Goal: Task Accomplishment & Management: Complete application form

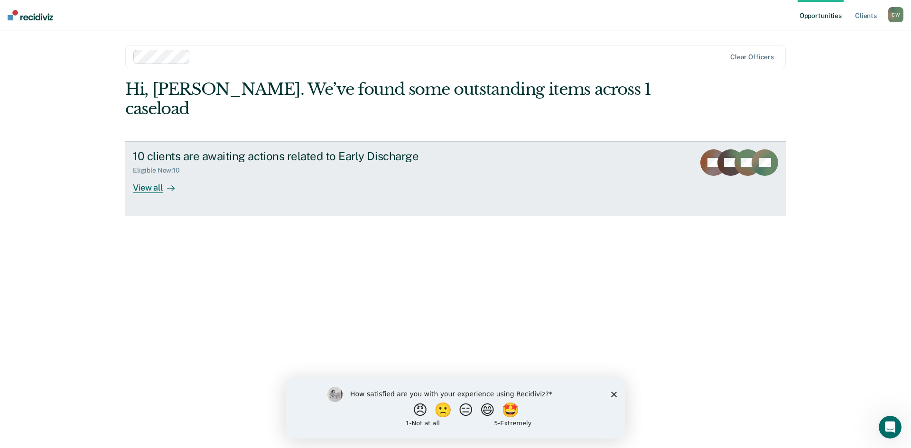
click at [142, 175] on div "View all" at bounding box center [159, 184] width 53 height 19
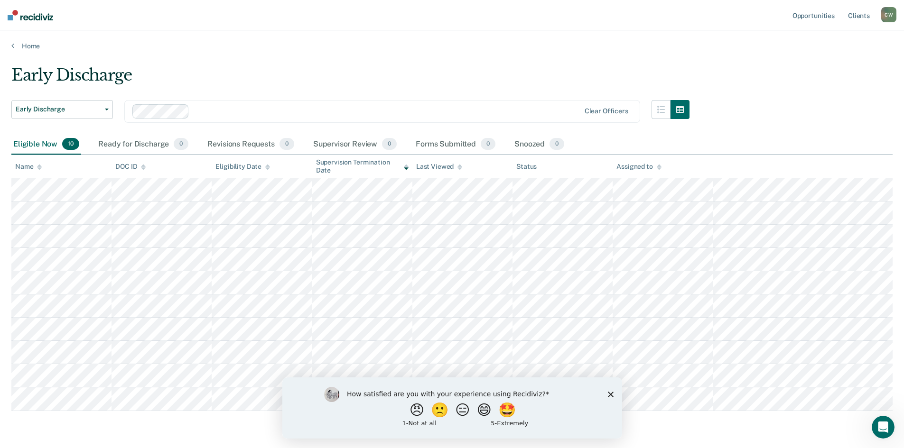
scroll to position [31, 0]
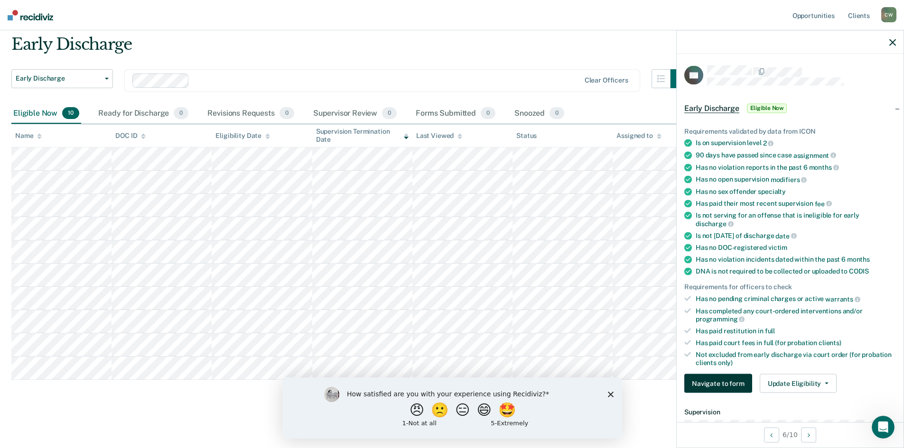
click at [728, 381] on button "Navigate to form" at bounding box center [718, 383] width 68 height 19
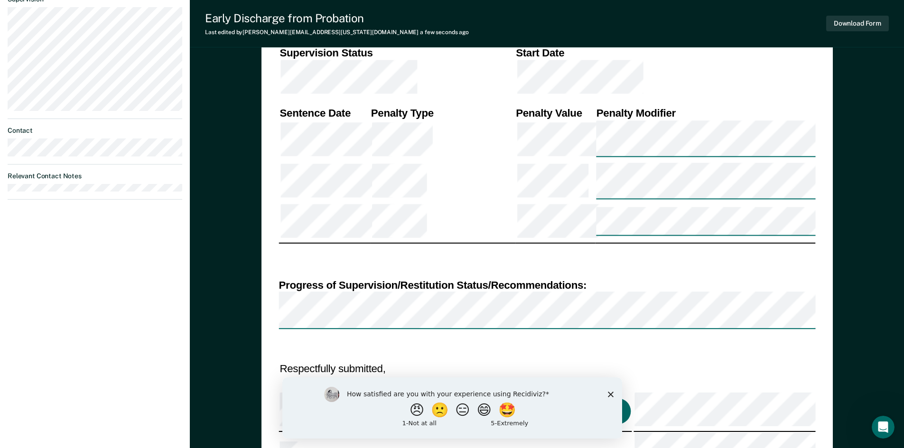
scroll to position [435, 0]
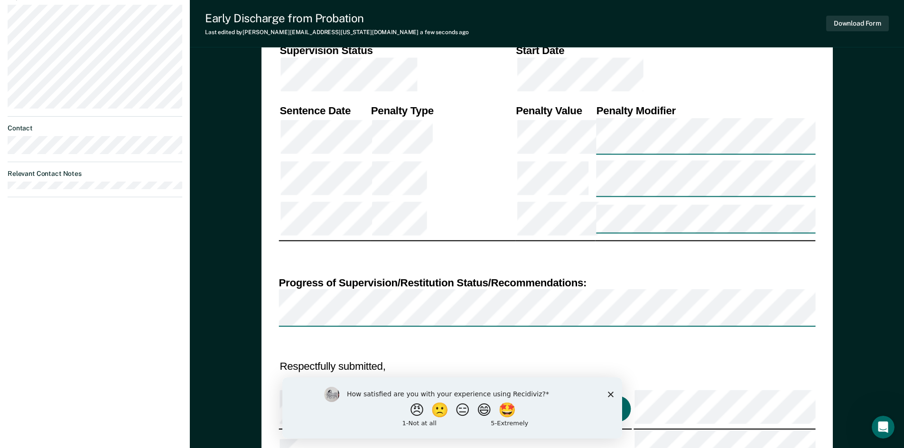
click at [611, 396] on polygon "Close survey" at bounding box center [610, 394] width 6 height 6
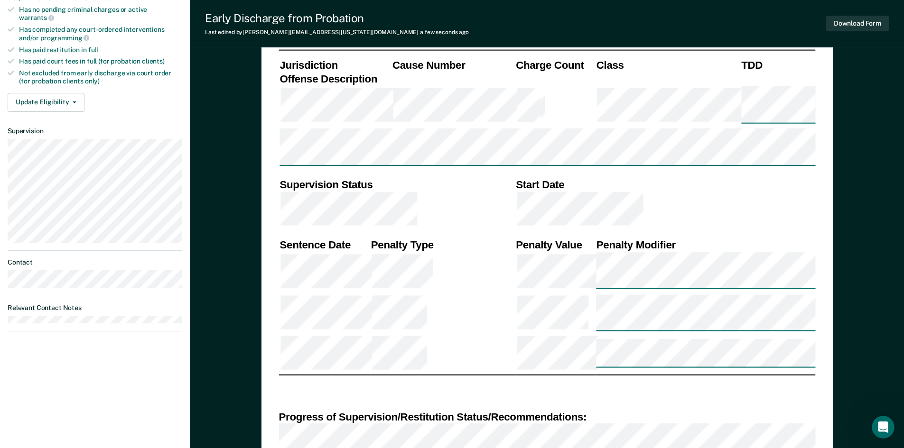
scroll to position [305, 0]
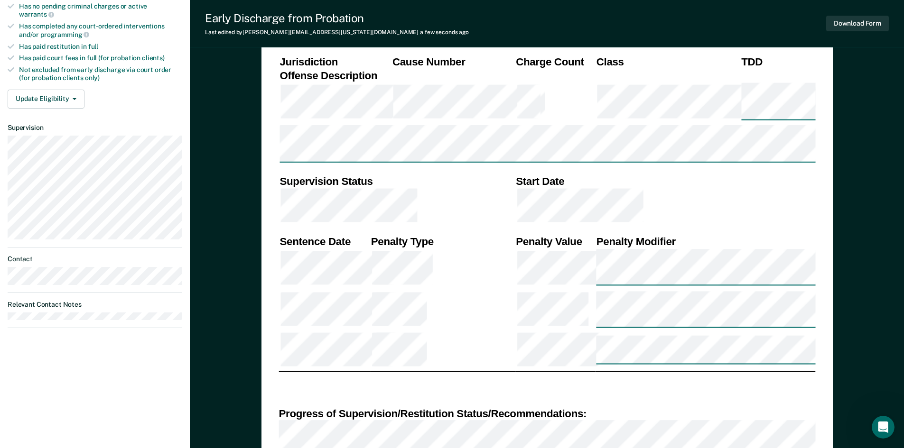
type textarea "x"
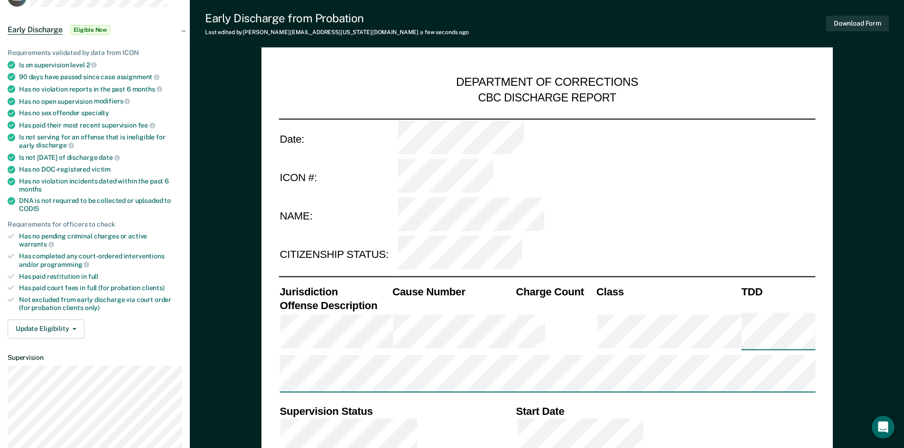
scroll to position [0, 0]
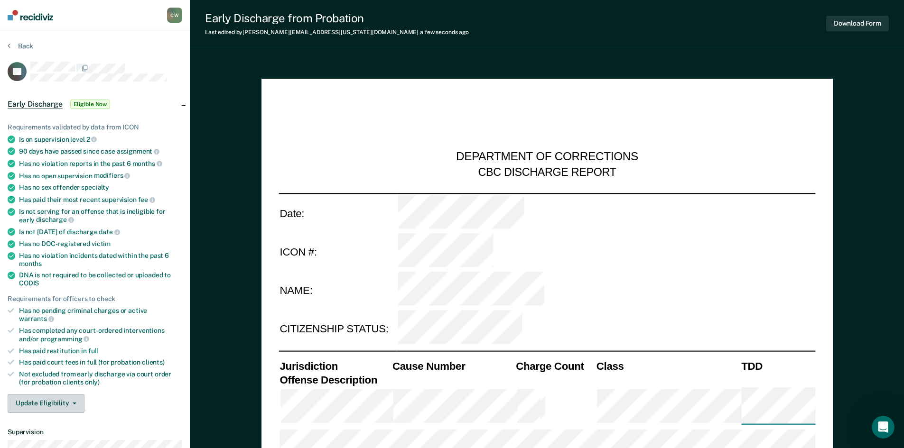
click at [53, 398] on button "Update Eligibility" at bounding box center [46, 403] width 77 height 19
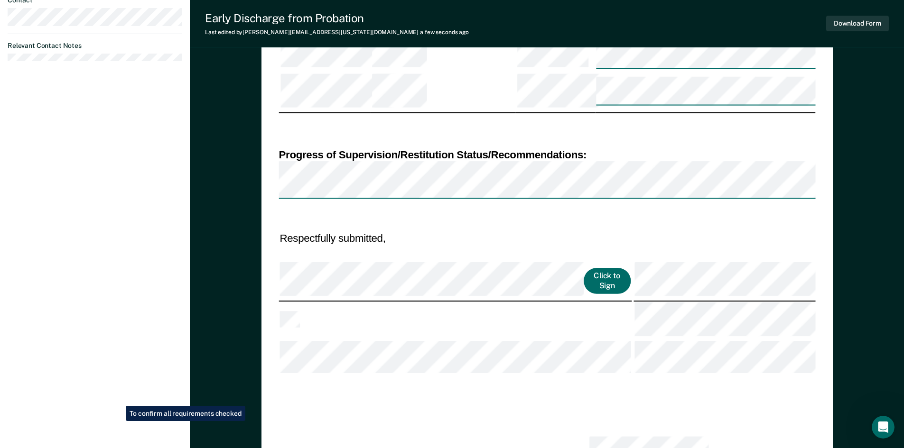
scroll to position [565, 0]
click at [148, 416] on div "[PERSON_NAME] [PERSON_NAME] Profile How it works Log Out Back AE Early Discharg…" at bounding box center [95, 236] width 190 height 1602
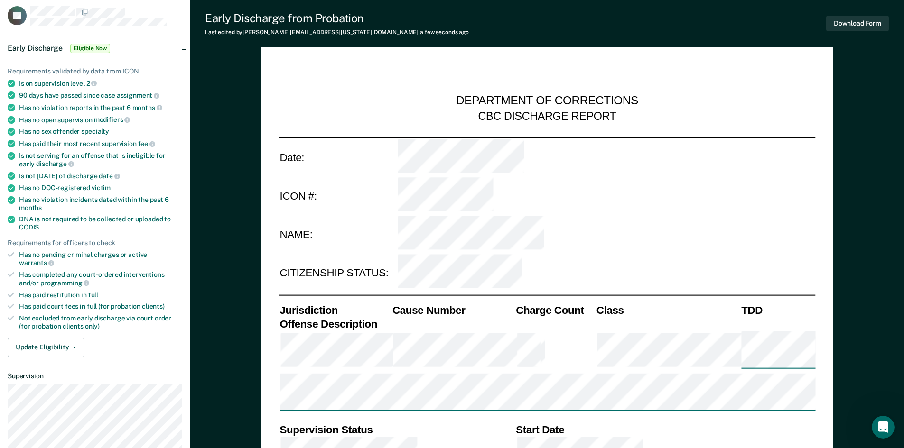
scroll to position [0, 0]
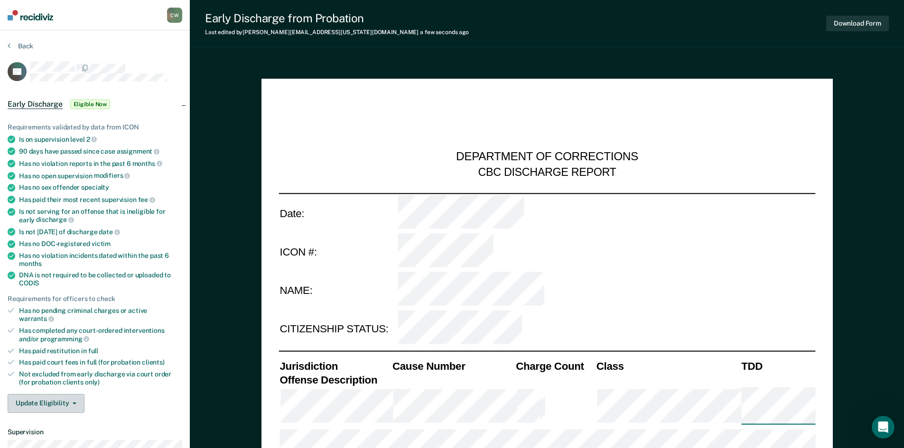
click at [66, 398] on button "Update Eligibility" at bounding box center [46, 403] width 77 height 19
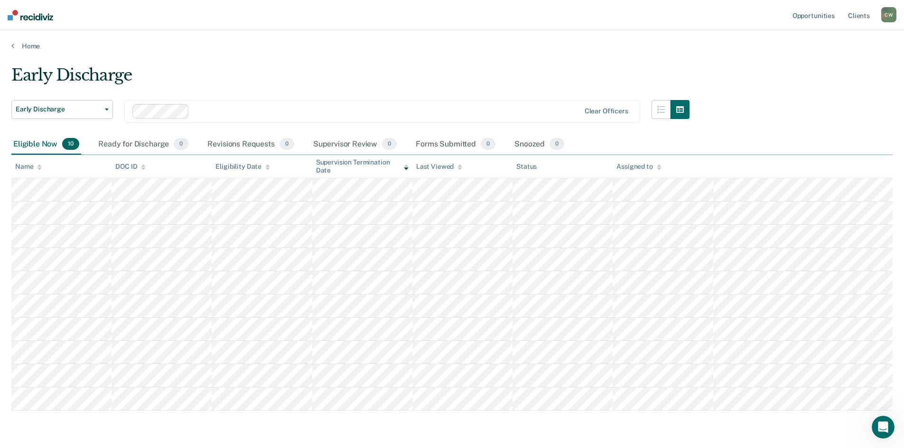
scroll to position [31, 0]
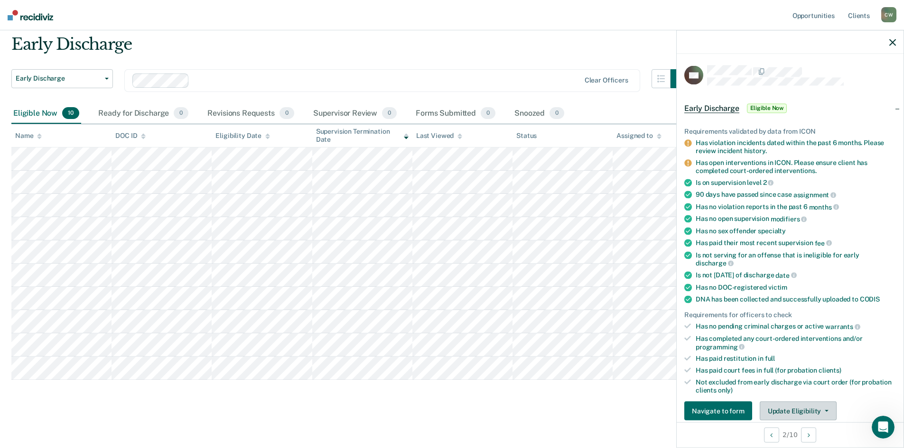
click at [808, 413] on button "Update Eligibility" at bounding box center [797, 411] width 77 height 19
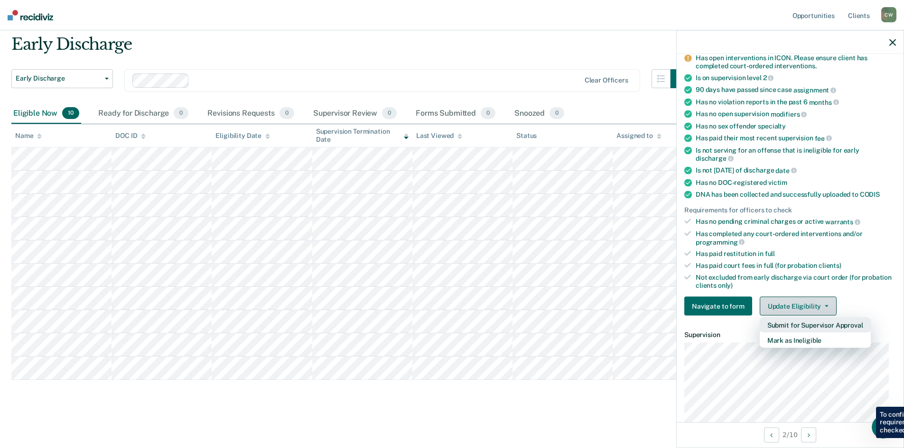
scroll to position [111, 0]
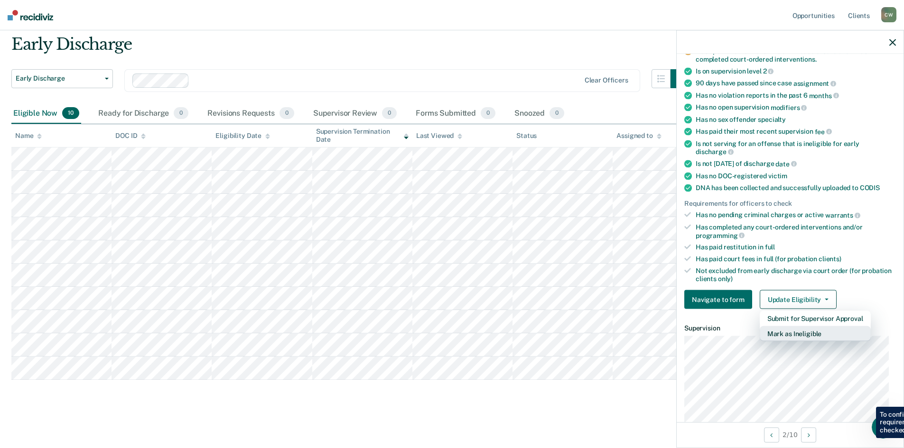
click at [811, 339] on button "Mark as Ineligible" at bounding box center [814, 333] width 111 height 15
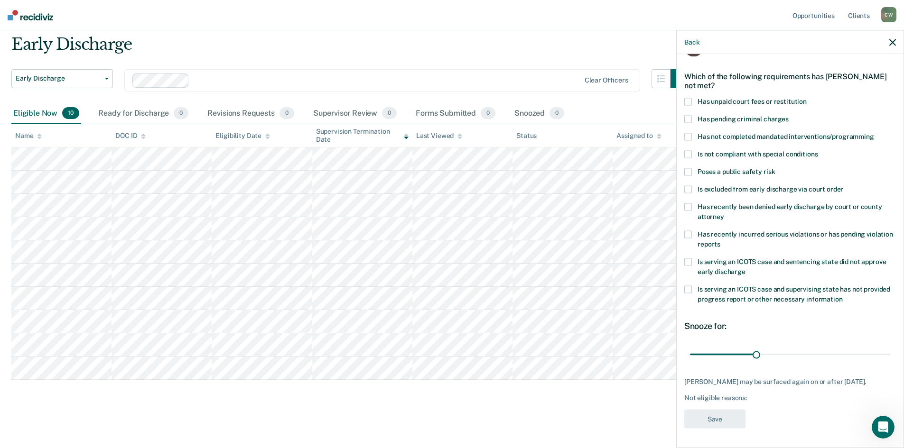
scroll to position [28, 0]
click at [687, 235] on span at bounding box center [688, 235] width 8 height 8
click at [720, 241] on input "Has recently incurred serious violations or has pending violation reports" at bounding box center [720, 241] width 0 height 0
click at [727, 410] on button "Save" at bounding box center [714, 419] width 61 height 19
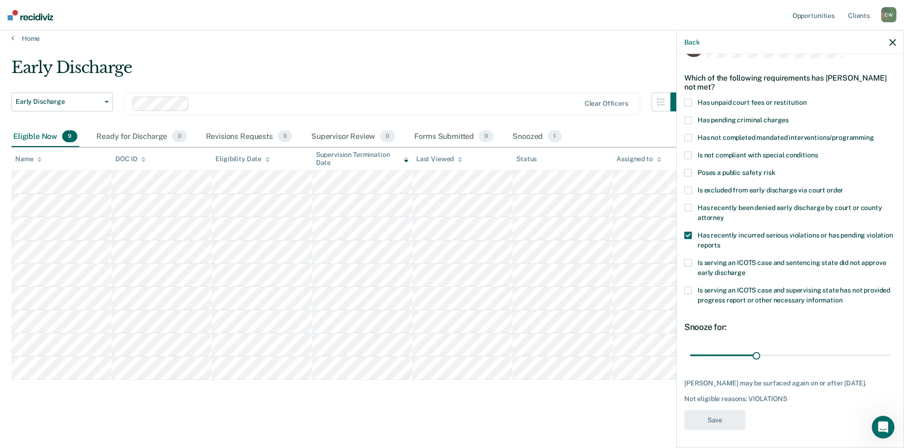
scroll to position [8, 0]
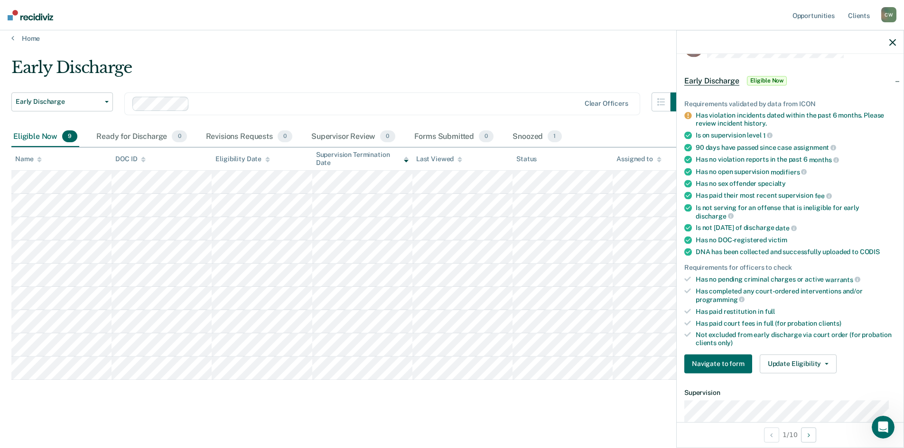
click at [814, 361] on button "Update Eligibility" at bounding box center [797, 363] width 77 height 19
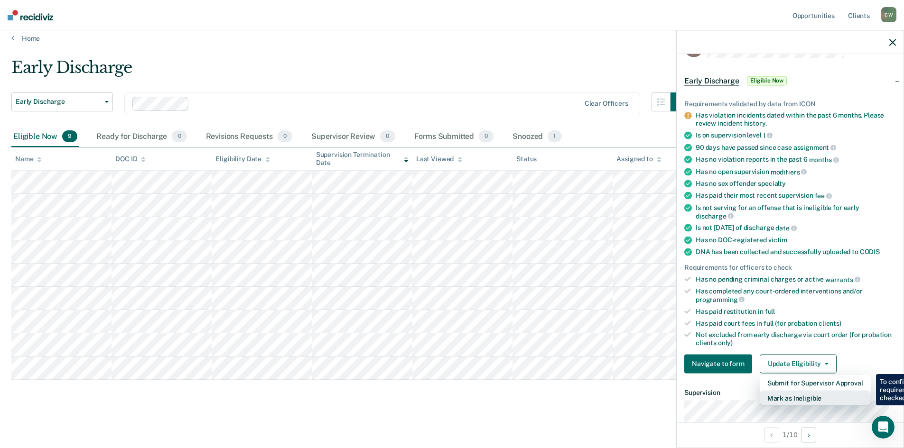
click at [825, 403] on button "Mark as Ineligible" at bounding box center [814, 397] width 111 height 15
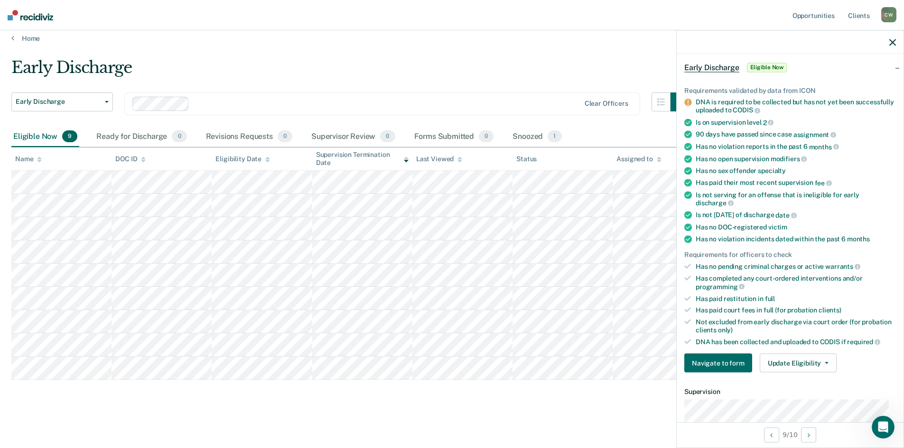
scroll to position [0, 0]
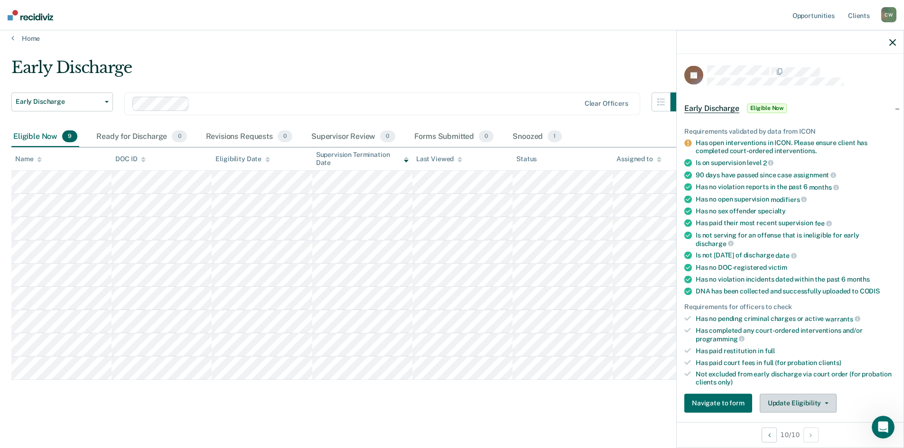
click at [827, 404] on button "Update Eligibility" at bounding box center [797, 403] width 77 height 19
